Goal: Task Accomplishment & Management: Use online tool/utility

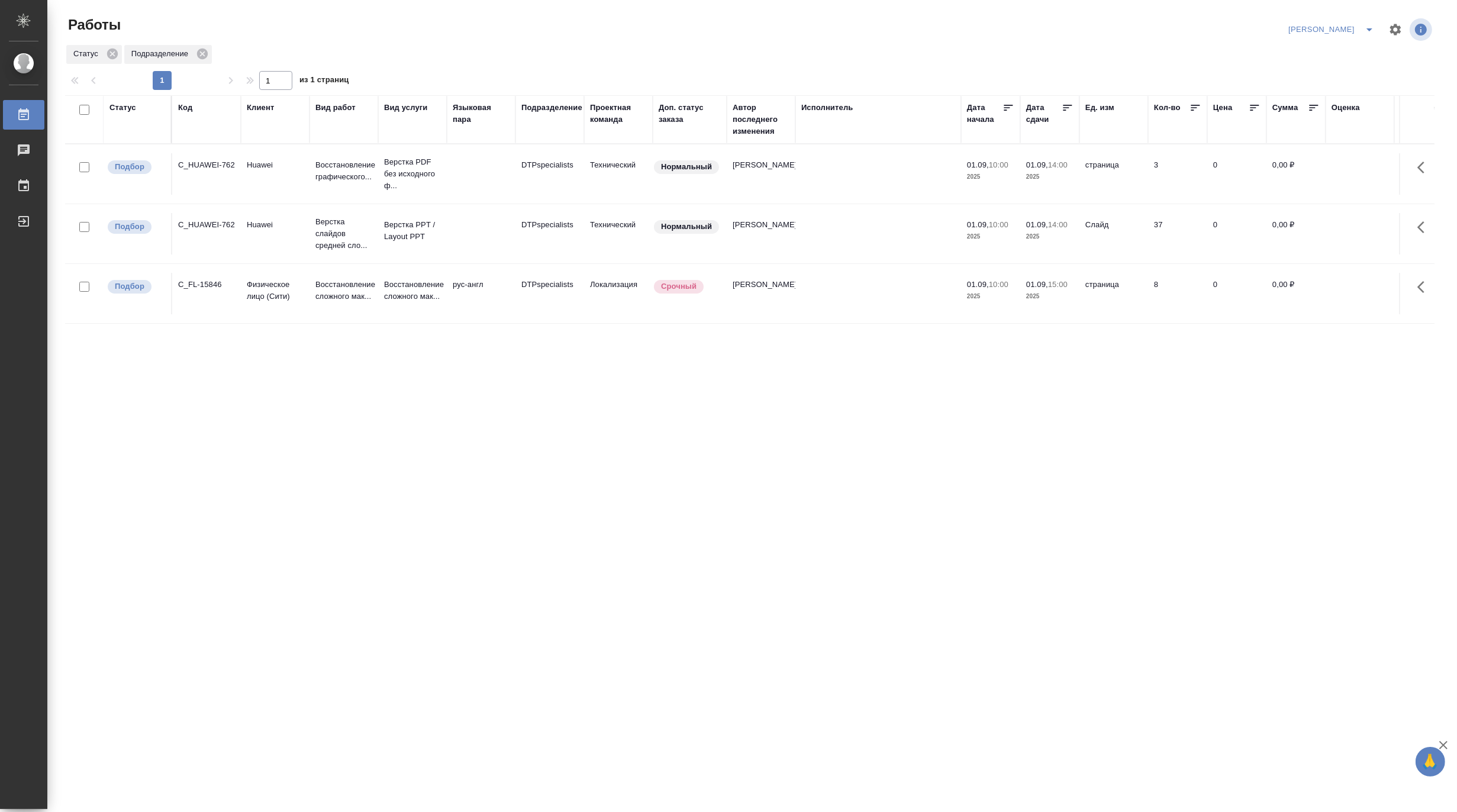
click at [1372, 28] on icon "split button" at bounding box center [1369, 29] width 14 height 14
click at [1318, 54] on li "[PERSON_NAME] работе" at bounding box center [1325, 53] width 114 height 19
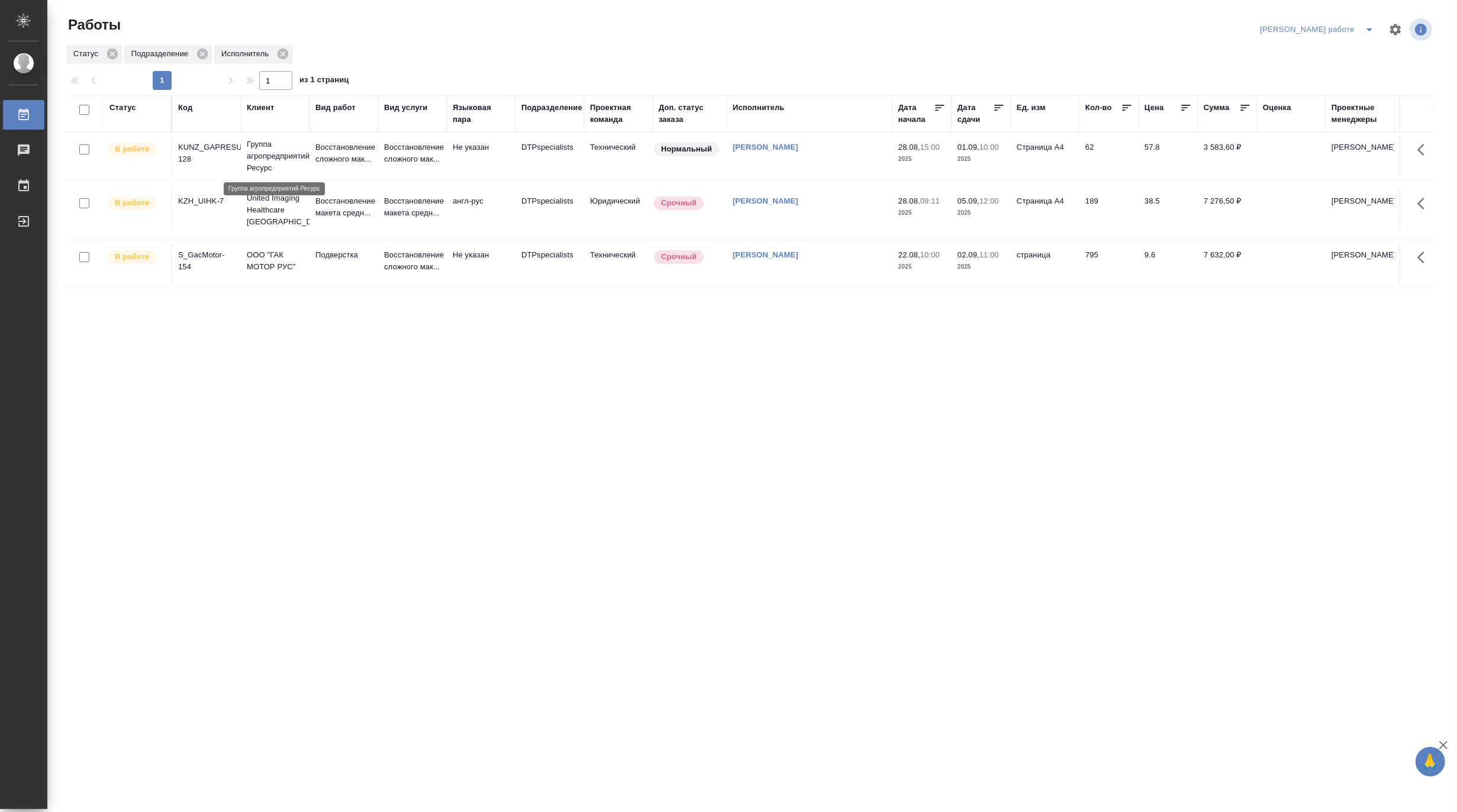
click at [269, 158] on p "Группа агропредприятий Ресурс" at bounding box center [275, 156] width 57 height 35
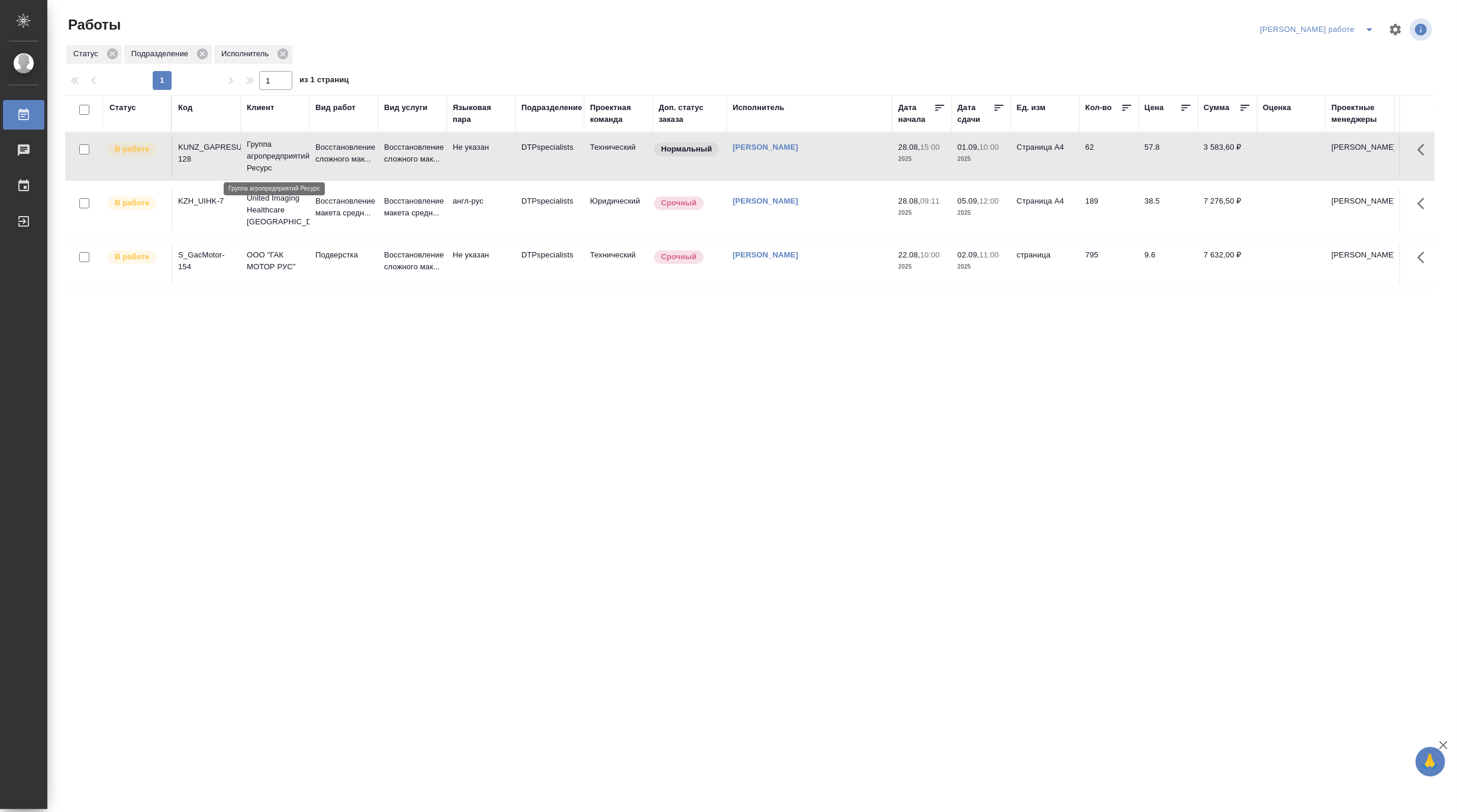
click at [269, 158] on p "Группа агропредприятий Ресурс" at bounding box center [275, 156] width 57 height 35
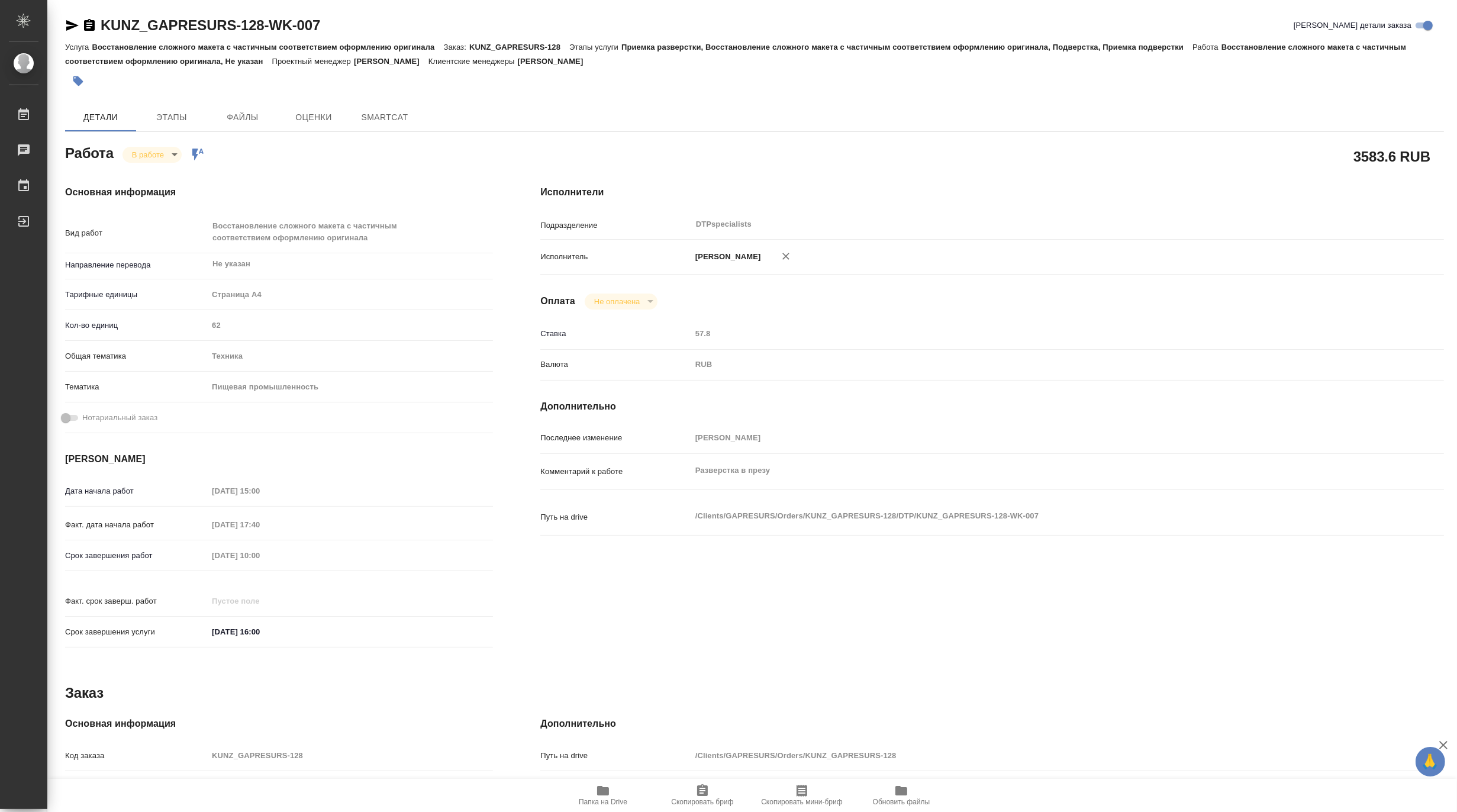
type textarea "x"
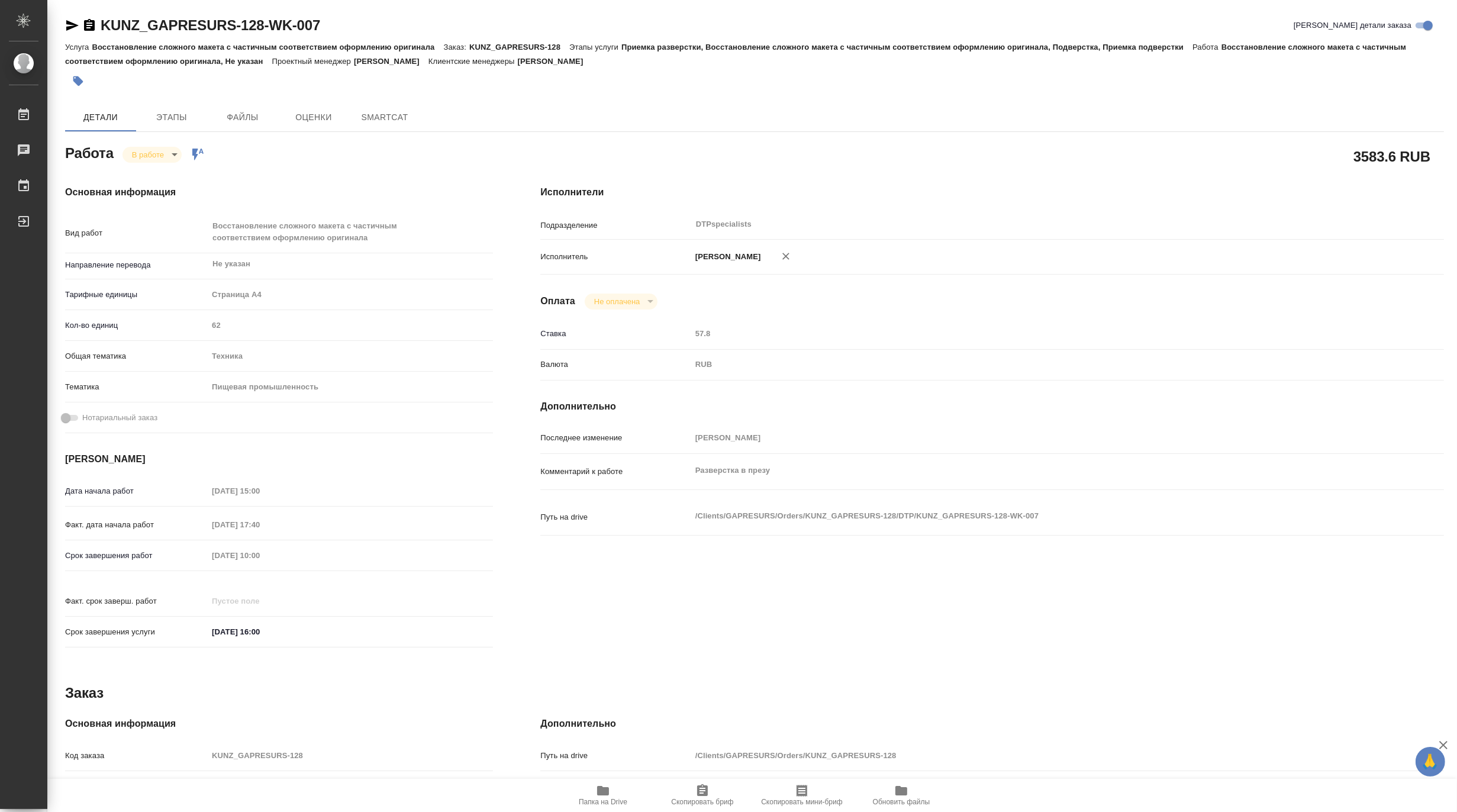
type textarea "x"
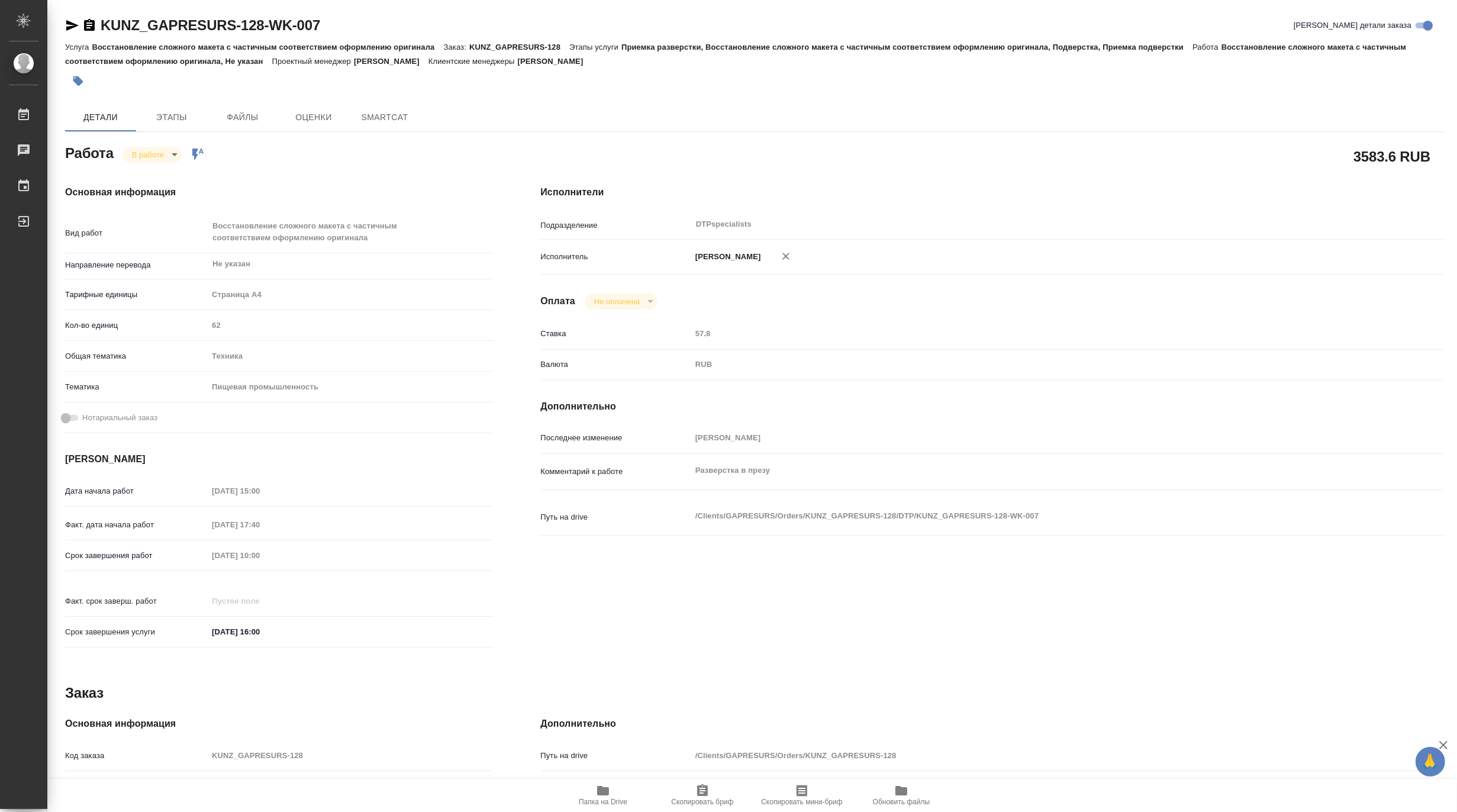
type textarea "x"
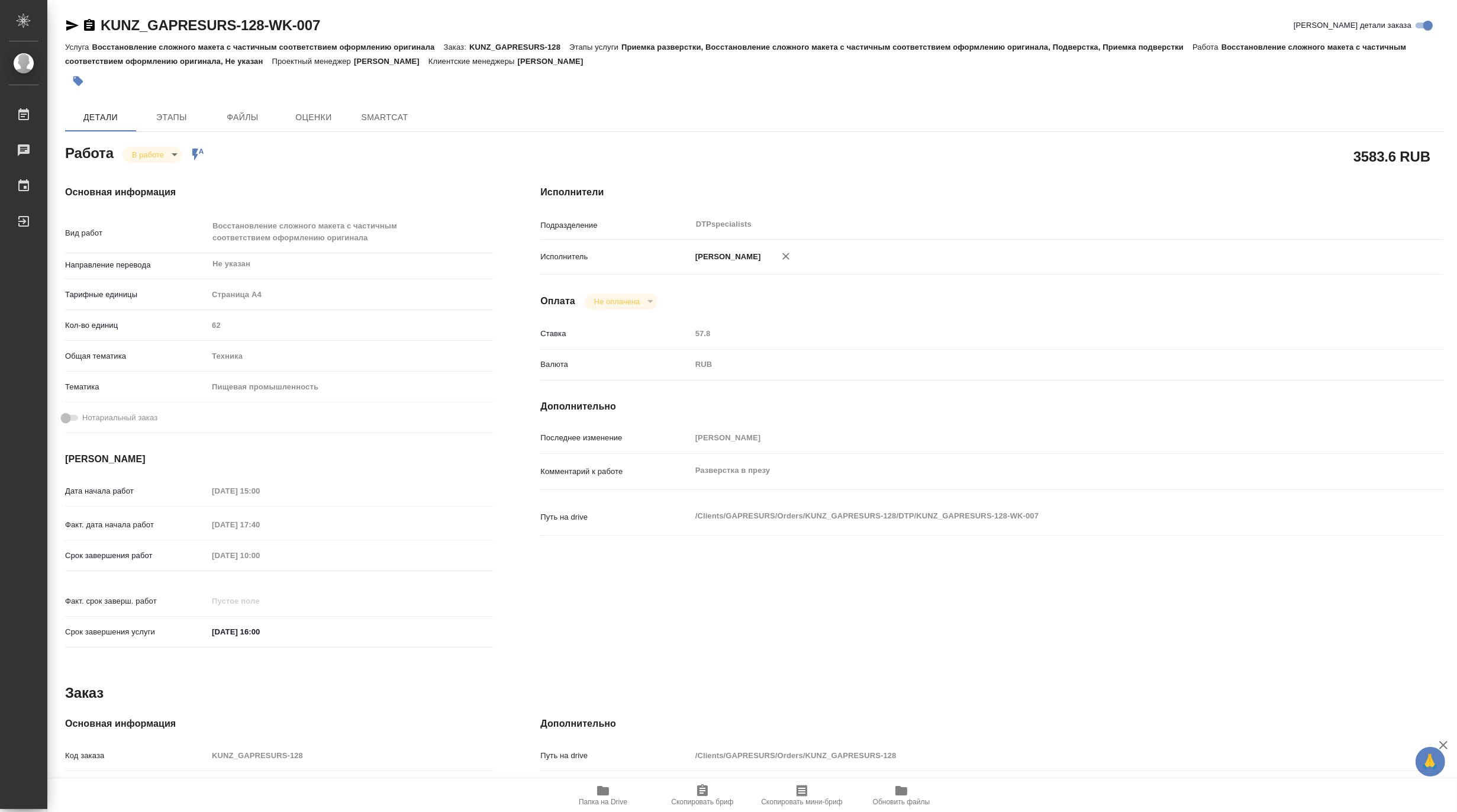
type textarea "x"
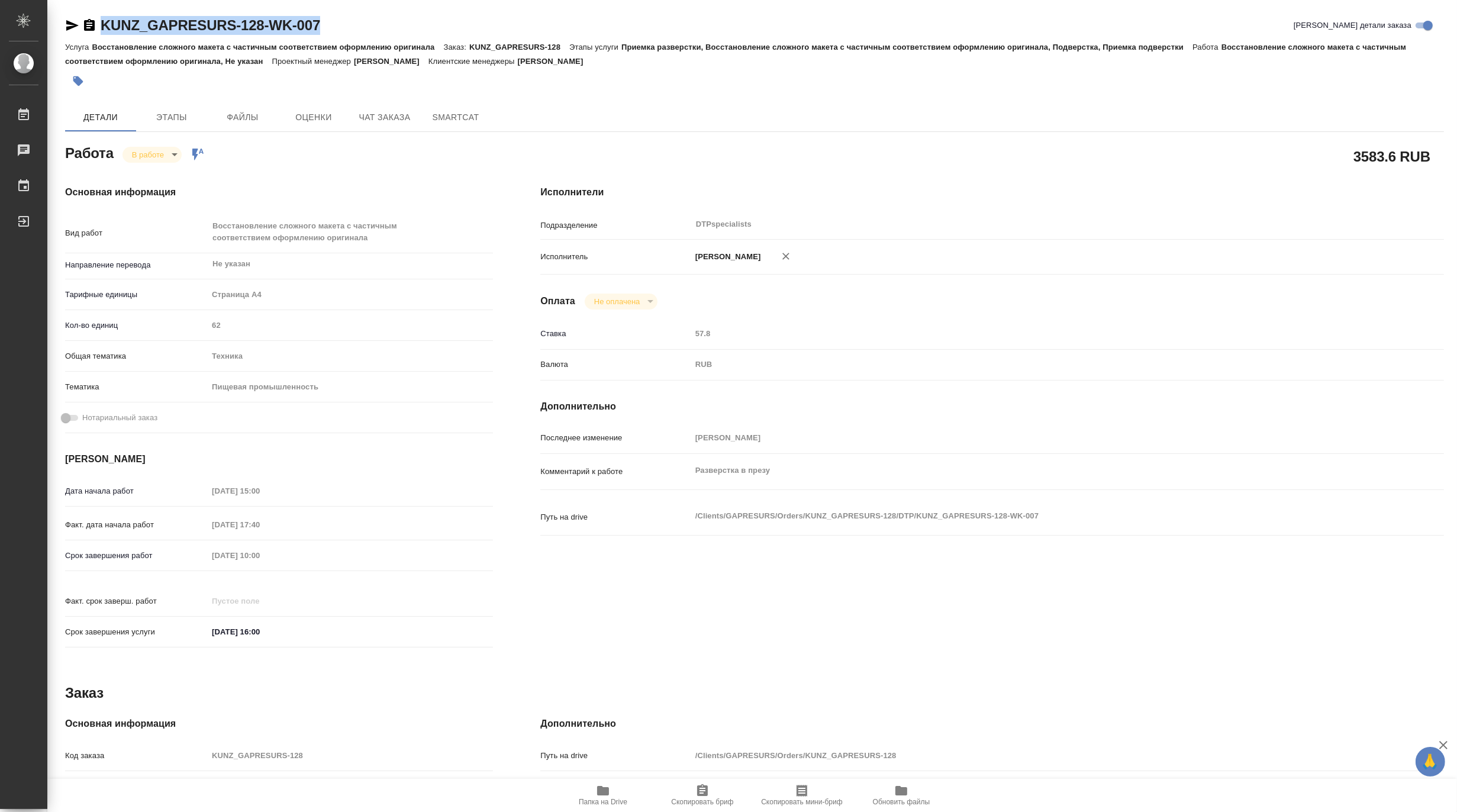
type textarea "x"
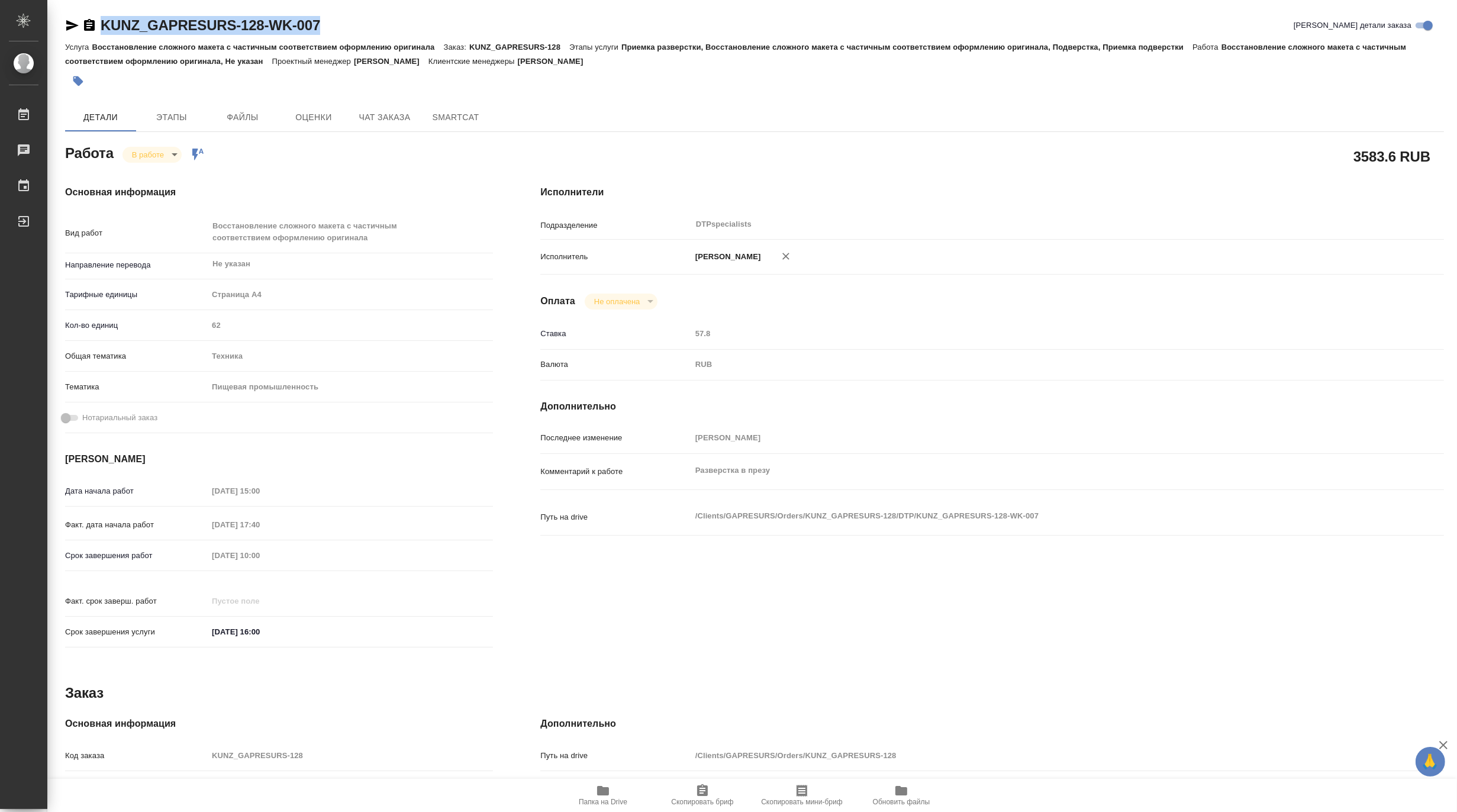
drag, startPoint x: 341, startPoint y: 26, endPoint x: 98, endPoint y: 13, distance: 243.3
click at [98, 13] on div "KUNZ_GAPRESURS-128-WK-007 Кратко детали заказа Услуга Восстановление сложного м…" at bounding box center [754, 517] width 1392 height 1033
copy link "KUNZ_GAPRESURS-128-WK-007"
type textarea "x"
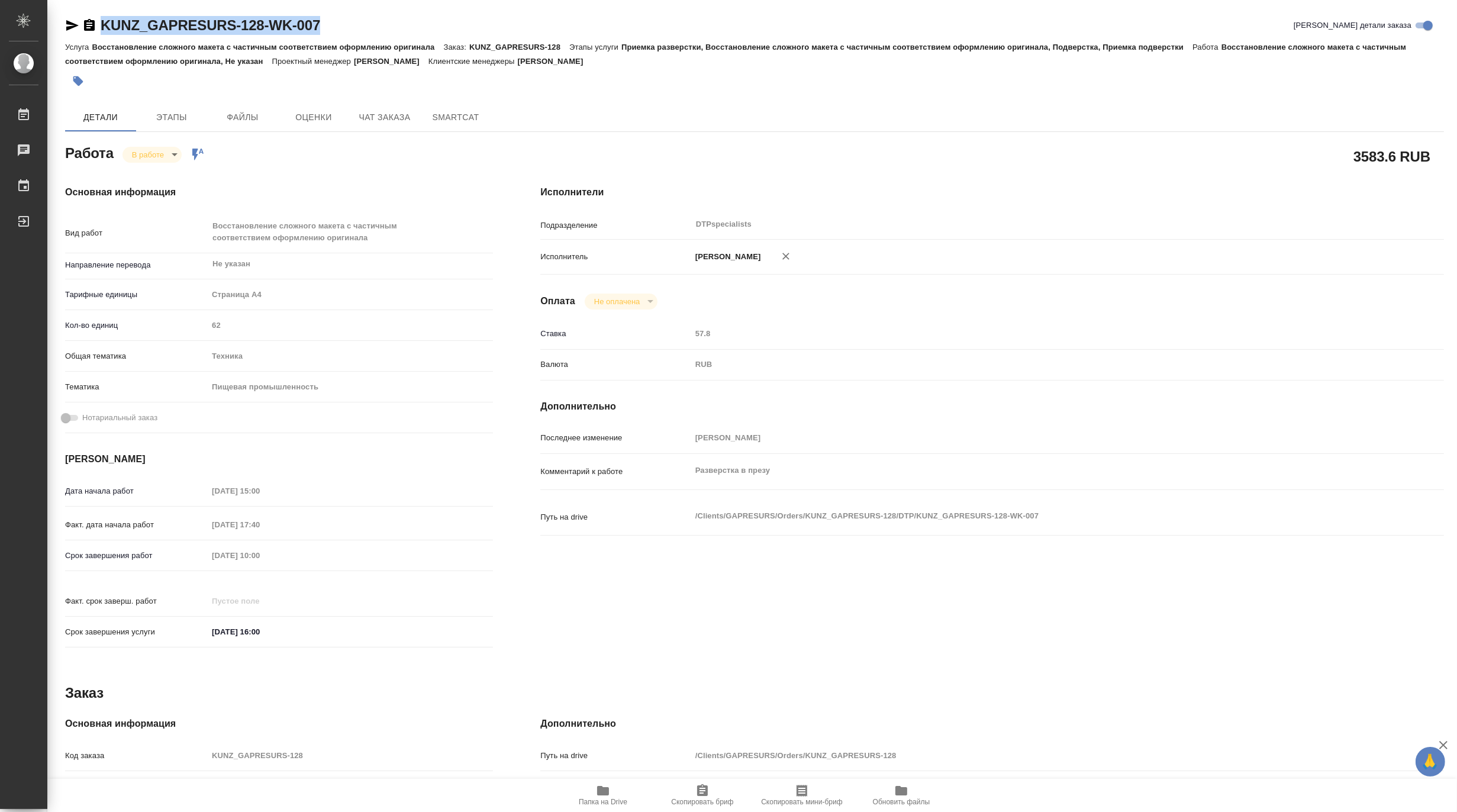
type textarea "x"
click at [595, 800] on span "Папка на Drive" at bounding box center [603, 802] width 48 height 9
